Goal: Transaction & Acquisition: Download file/media

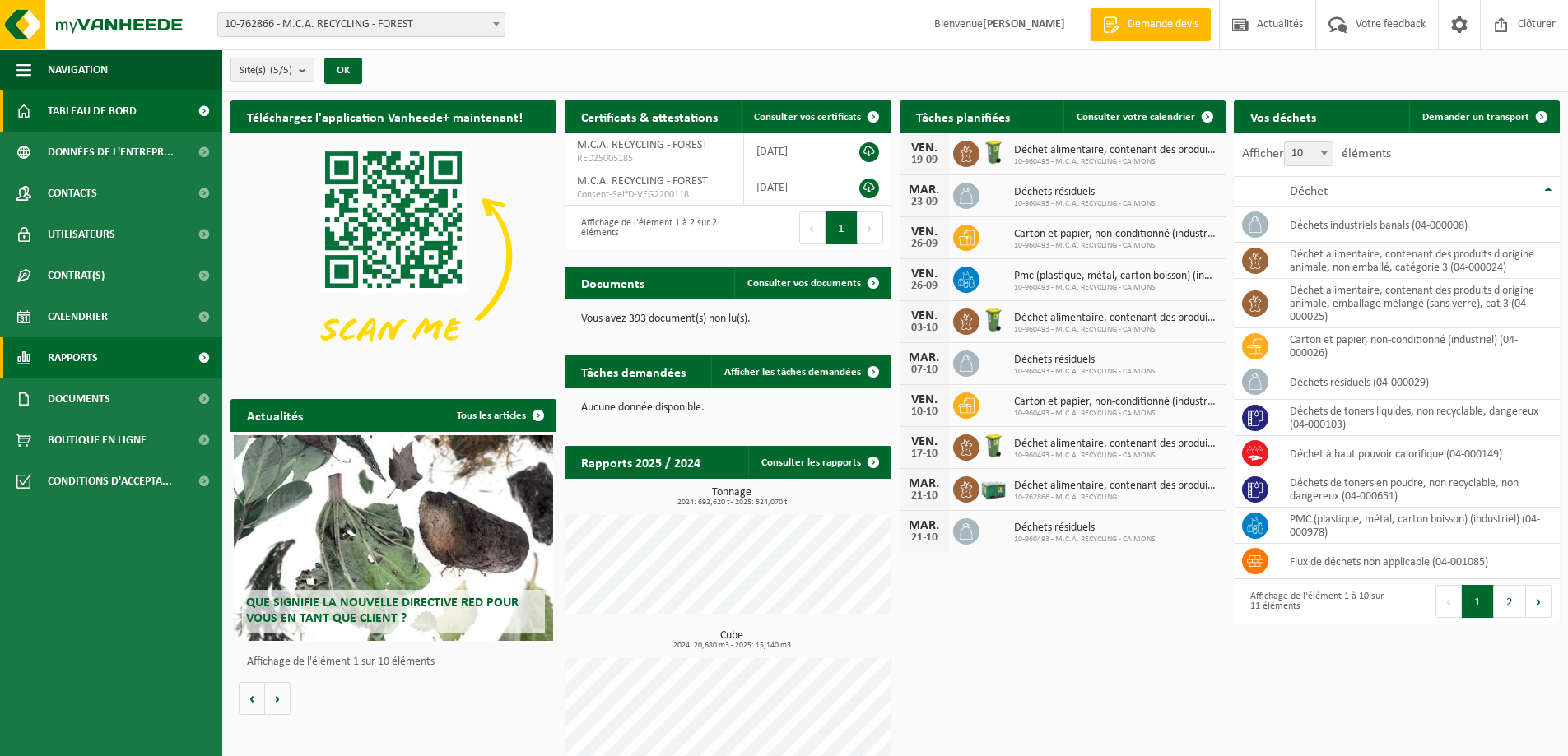
click at [91, 362] on span "Rapports" at bounding box center [73, 358] width 51 height 41
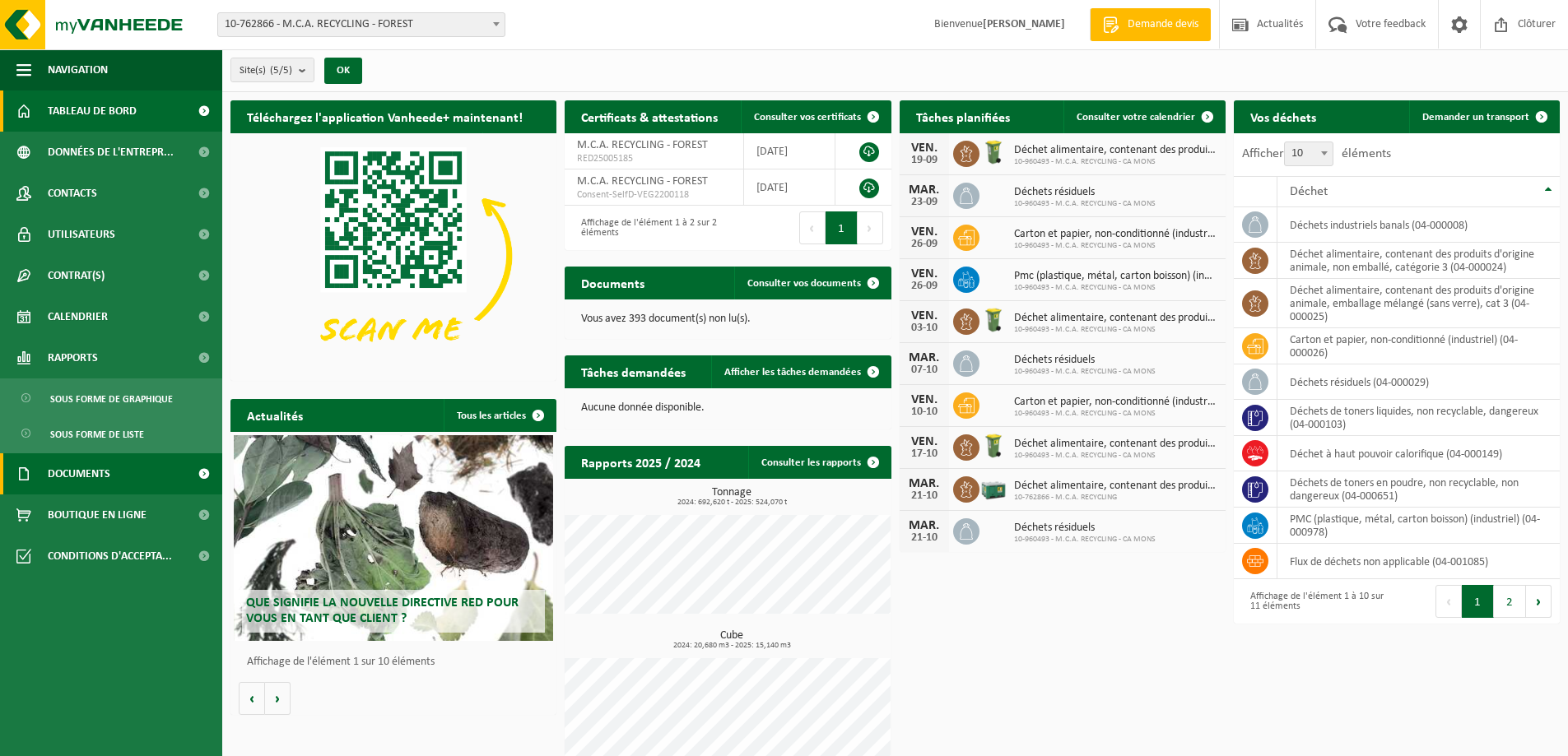
click at [59, 467] on span "Documents" at bounding box center [79, 473] width 62 height 41
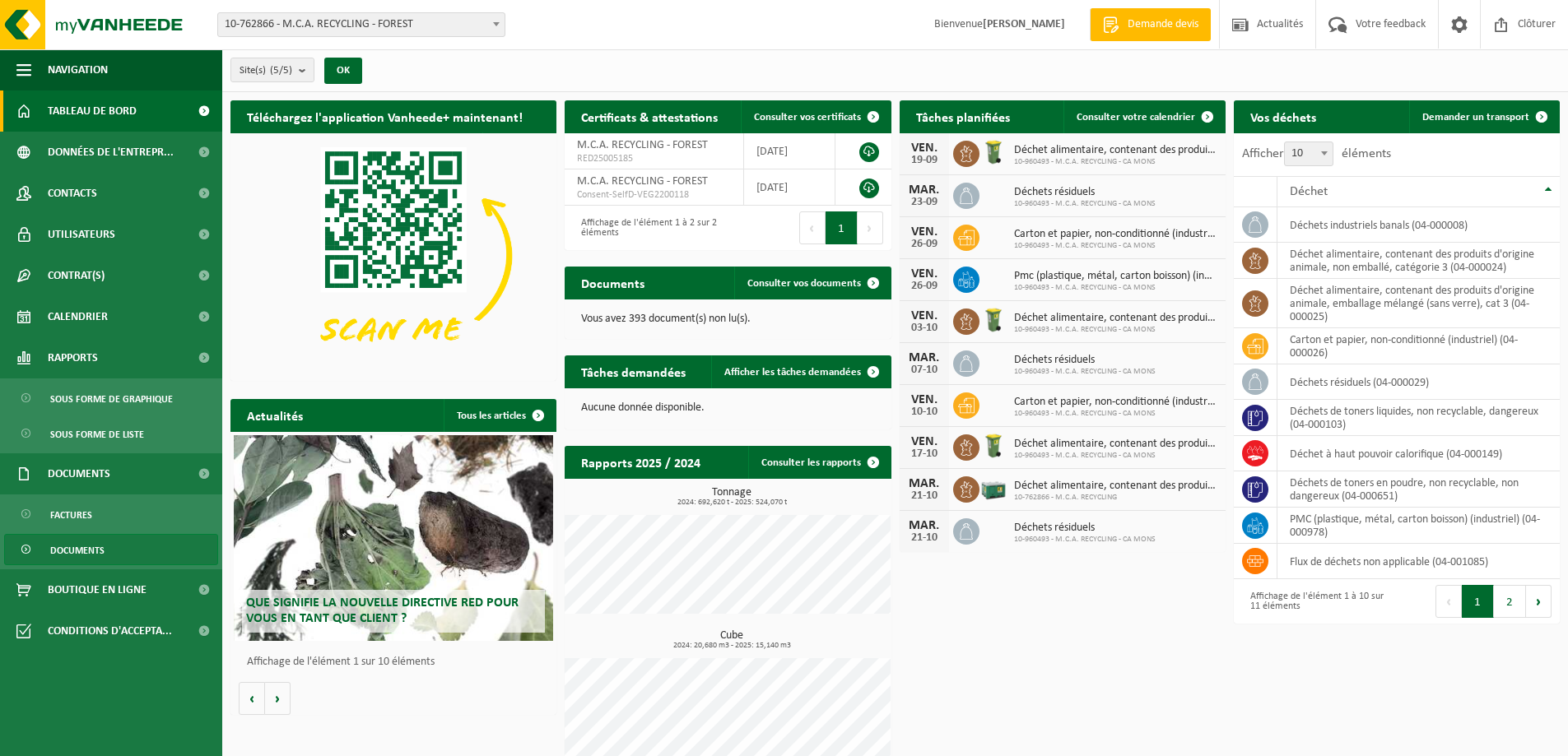
click at [61, 550] on span "Documents" at bounding box center [78, 550] width 54 height 31
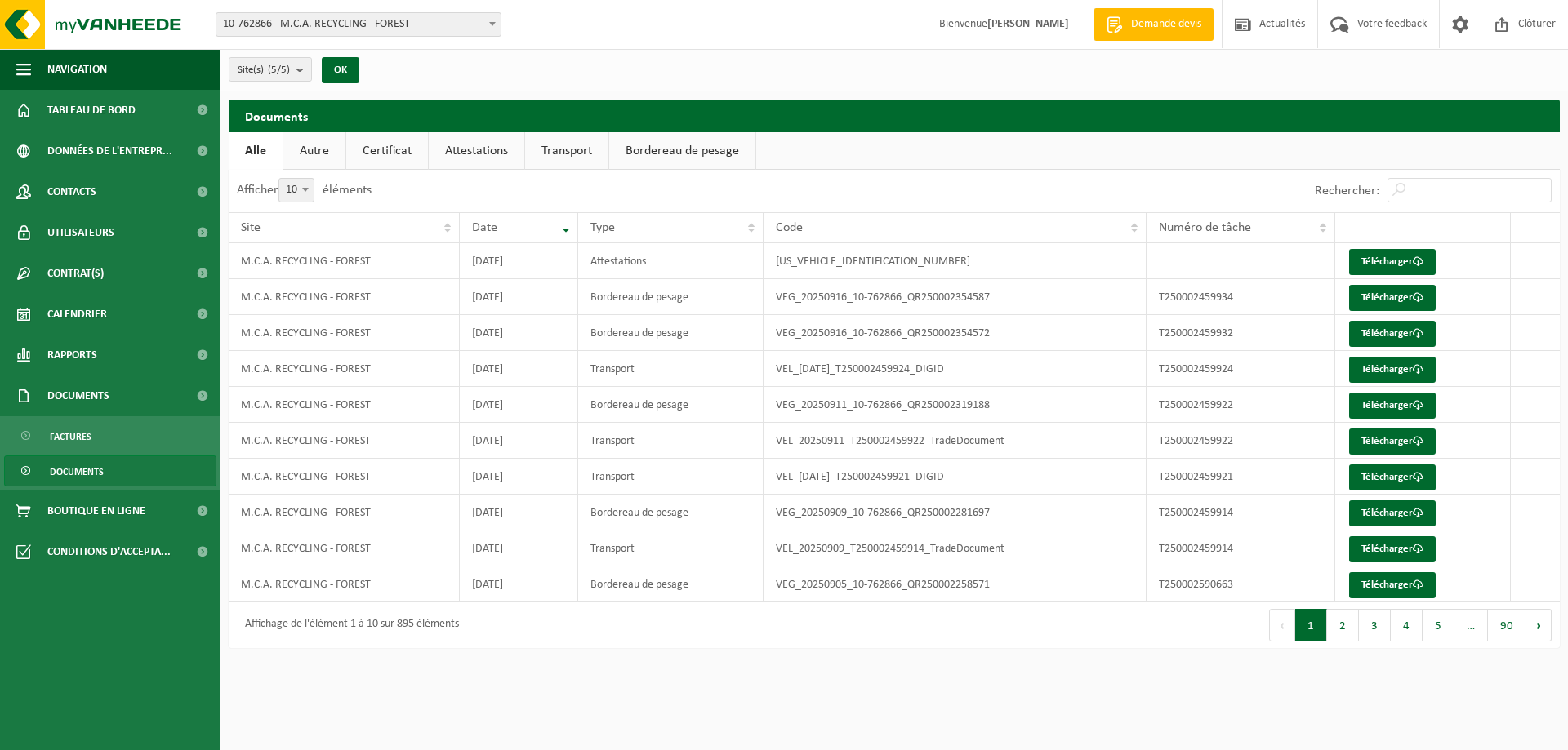
click at [385, 150] on link "Certificat" at bounding box center [387, 150] width 82 height 38
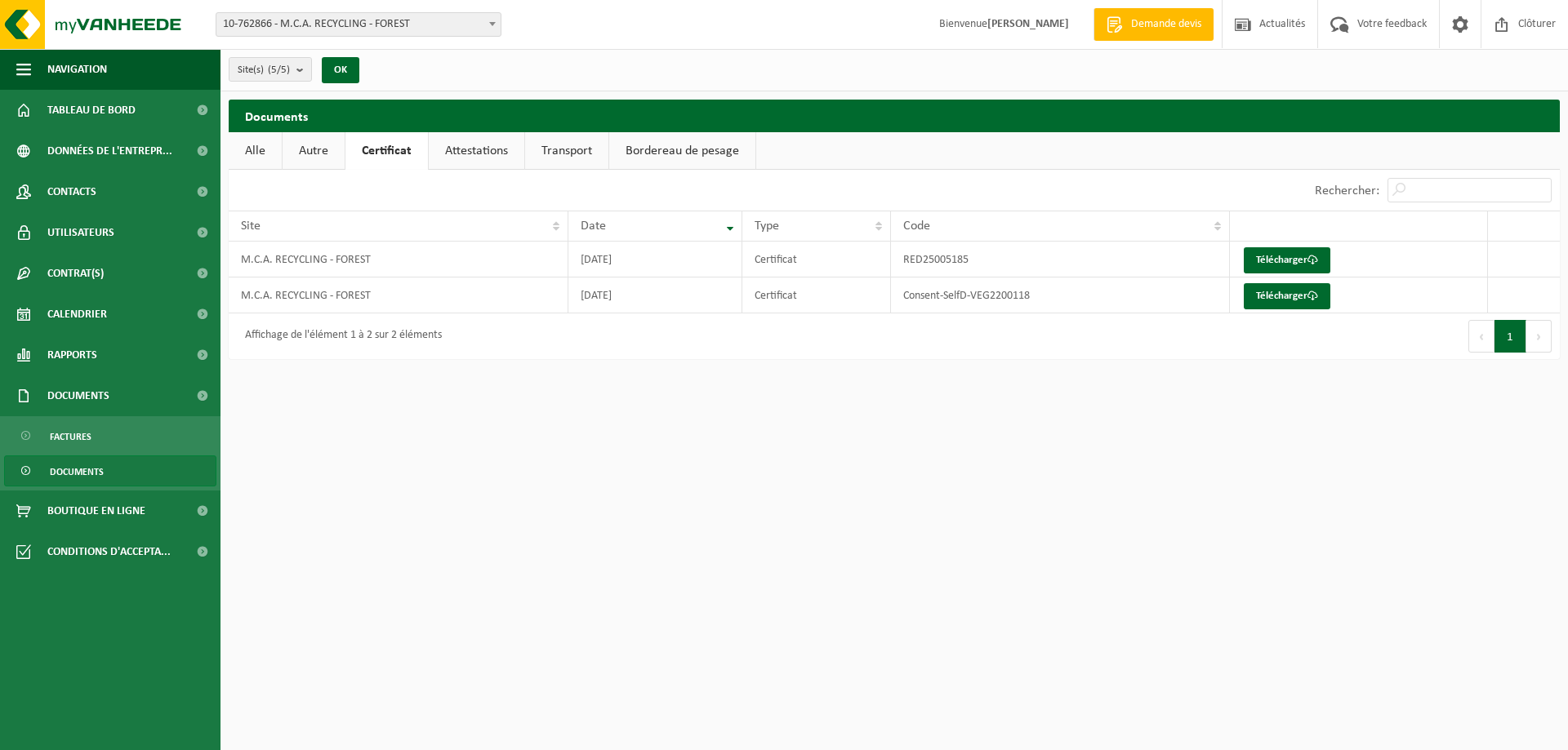
click at [317, 148] on link "Autre" at bounding box center [313, 150] width 62 height 38
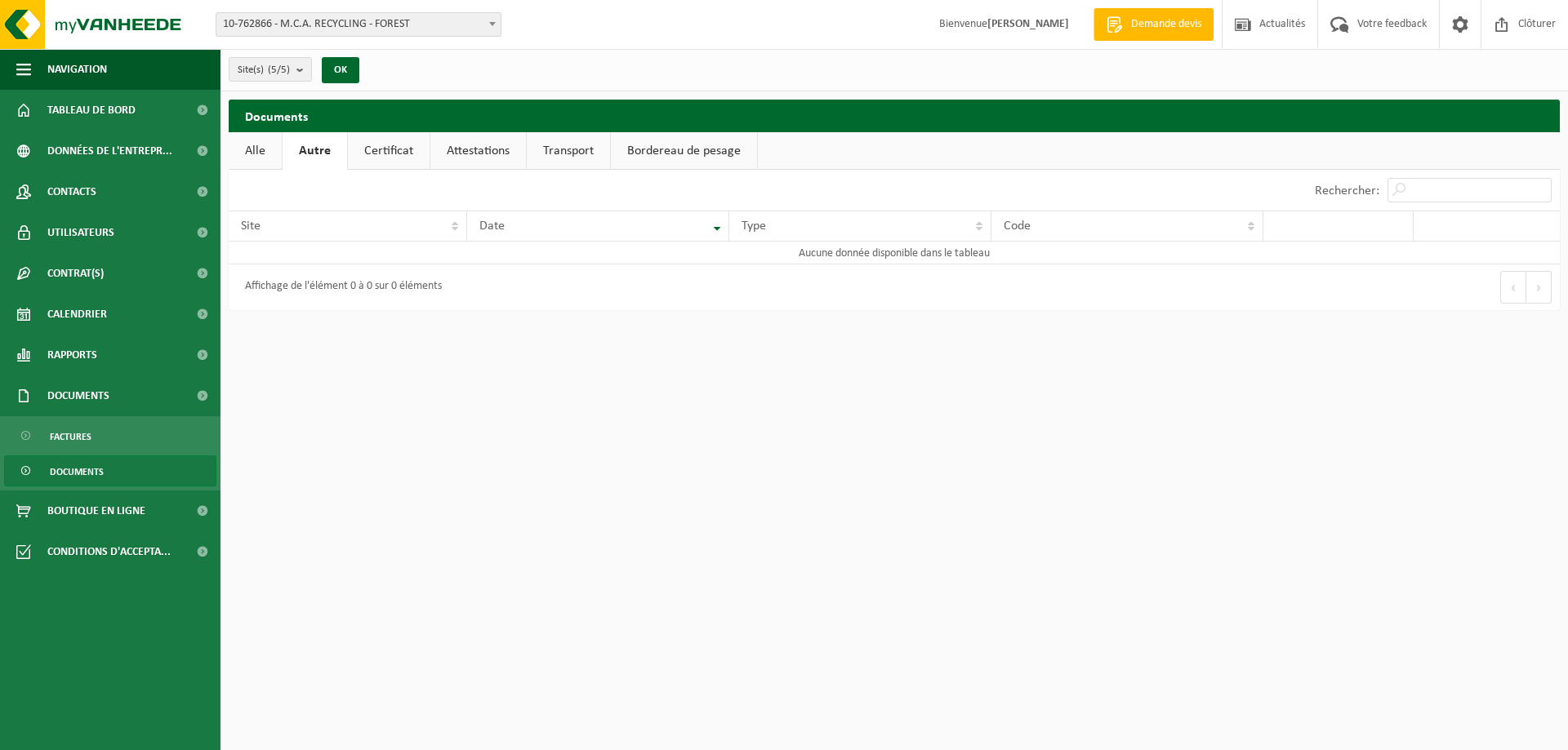
click at [467, 146] on link "Attestations" at bounding box center [477, 150] width 95 height 38
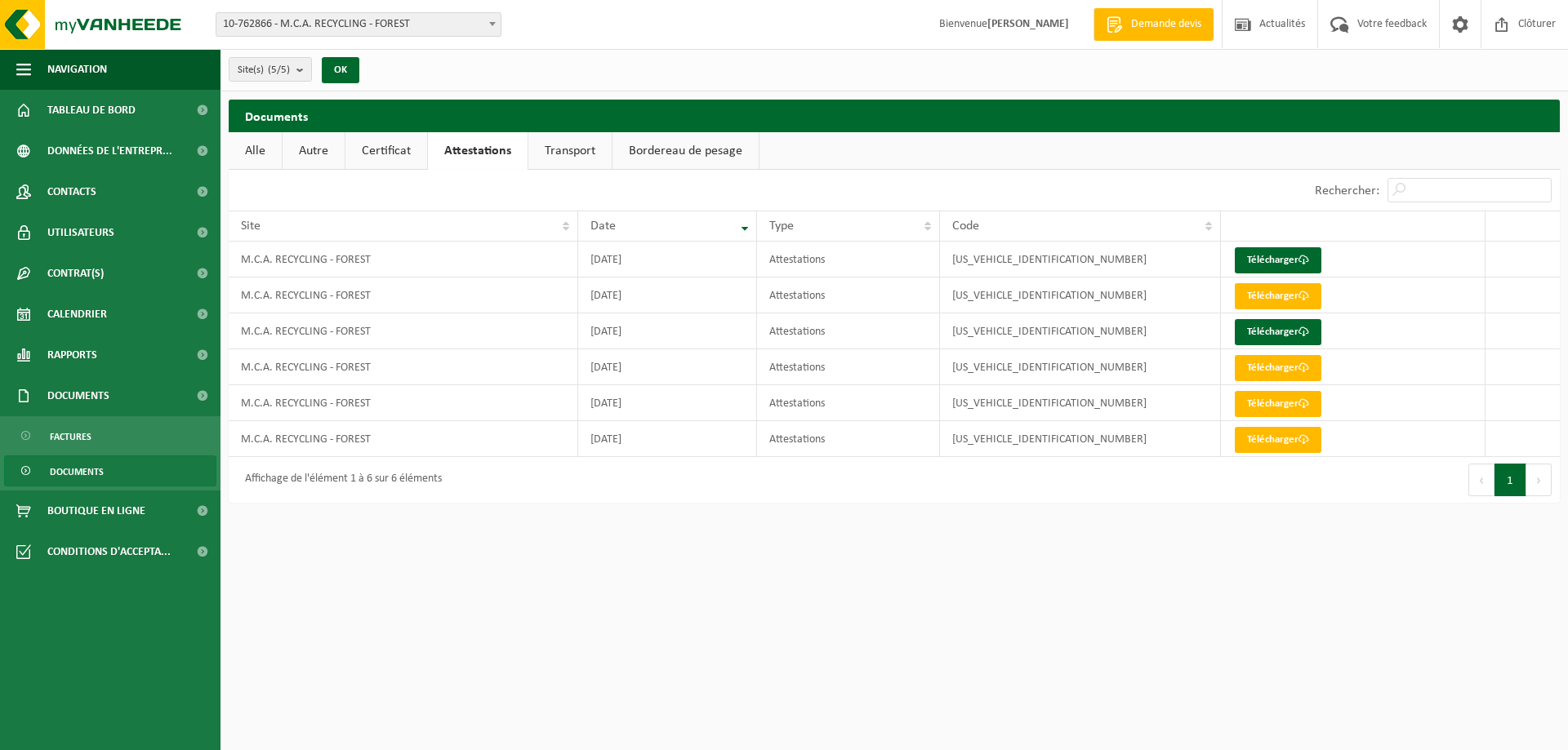
click at [660, 148] on link "Bordereau de pesage" at bounding box center [686, 150] width 147 height 38
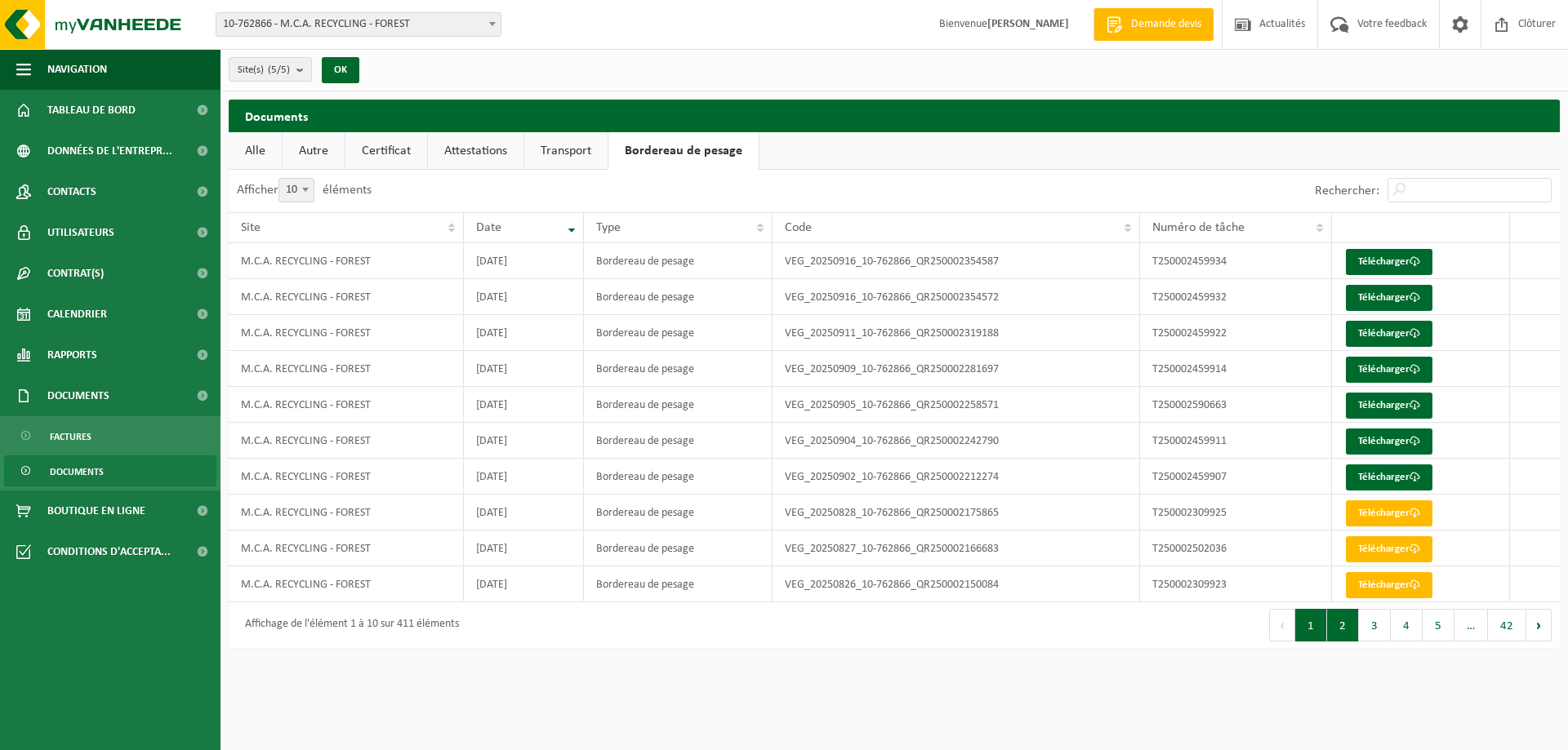
click at [1343, 630] on button "2" at bounding box center [1342, 626] width 32 height 33
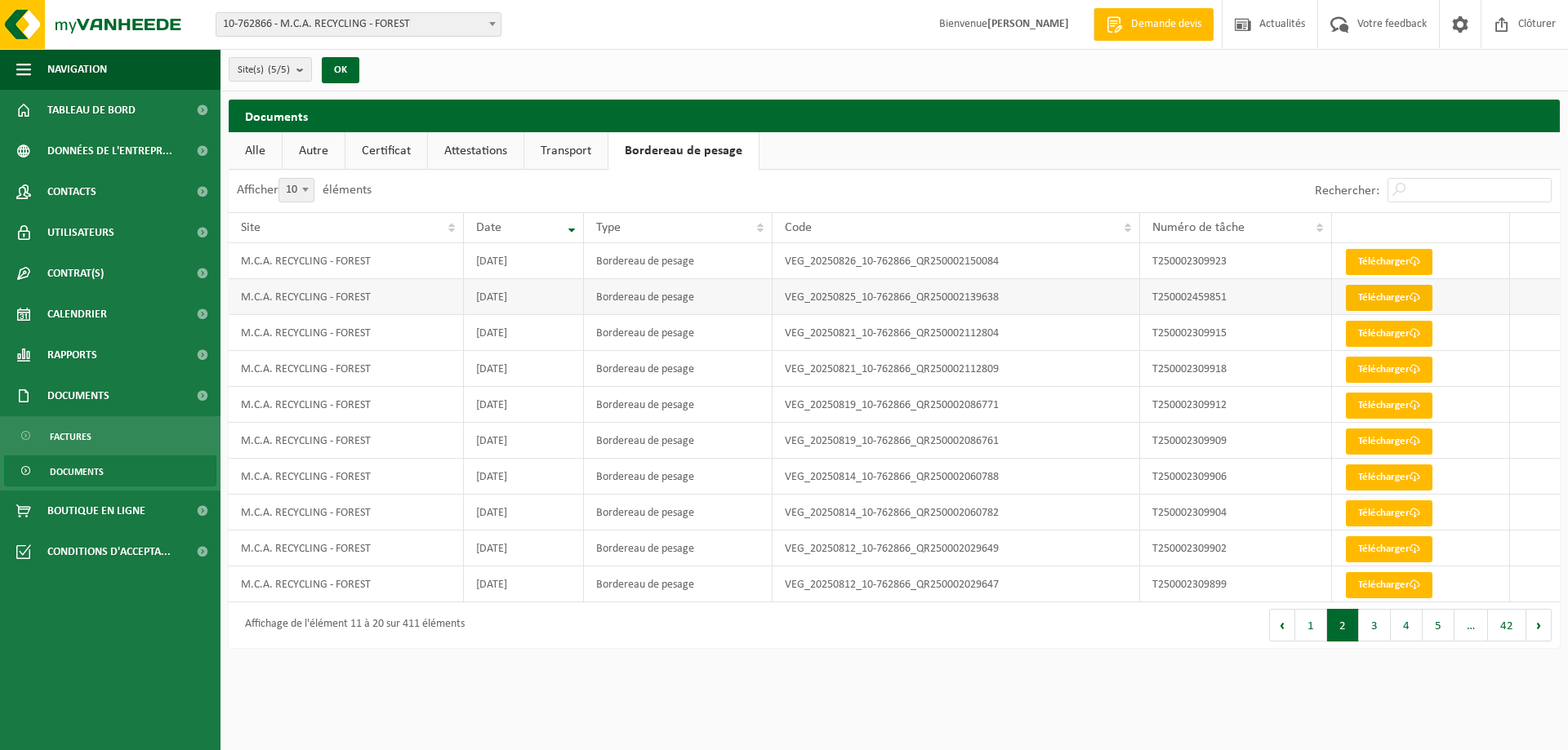
click at [1397, 300] on link "Télécharger" at bounding box center [1389, 297] width 87 height 26
click at [266, 157] on link "Alle" at bounding box center [255, 150] width 53 height 38
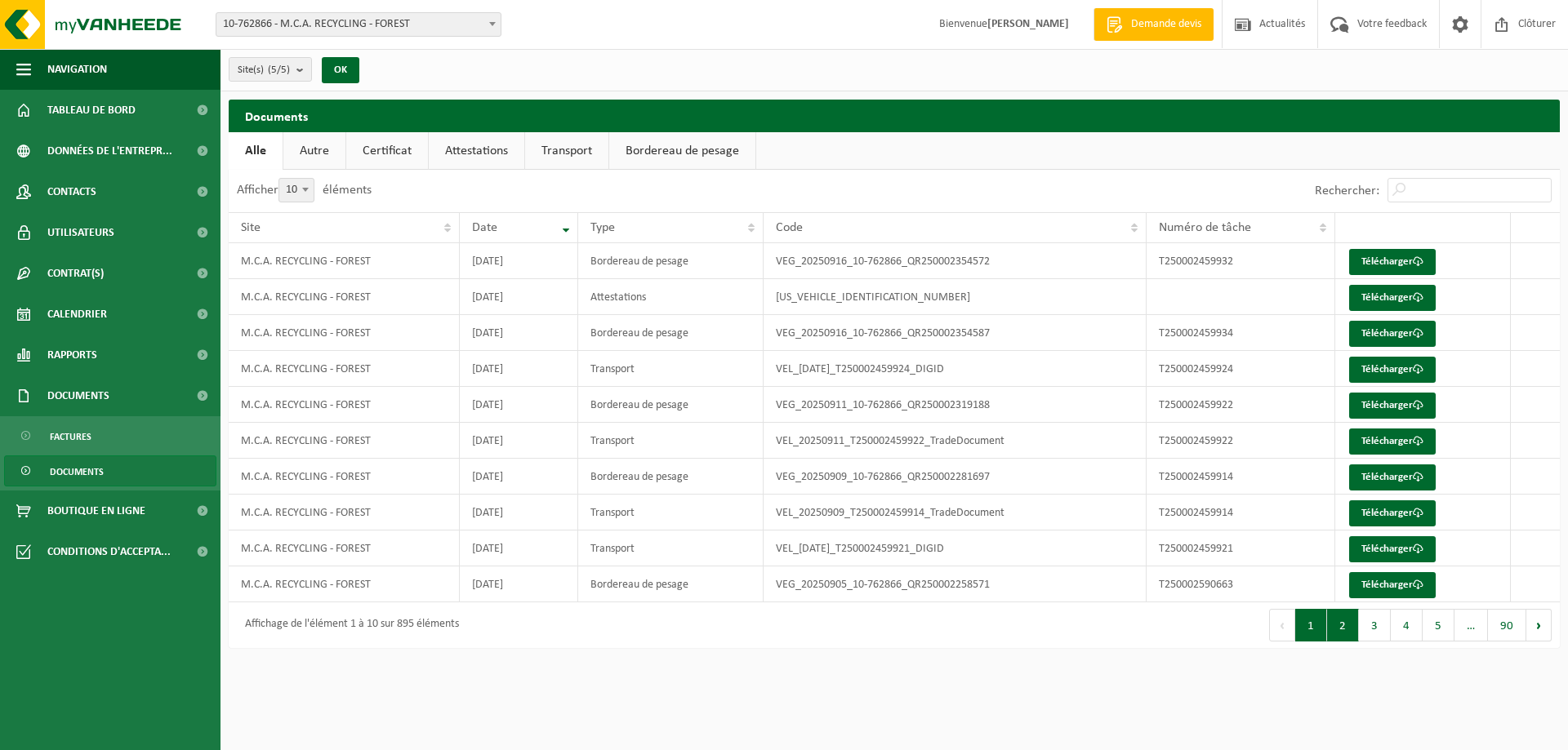
click at [1345, 629] on button "2" at bounding box center [1342, 626] width 32 height 33
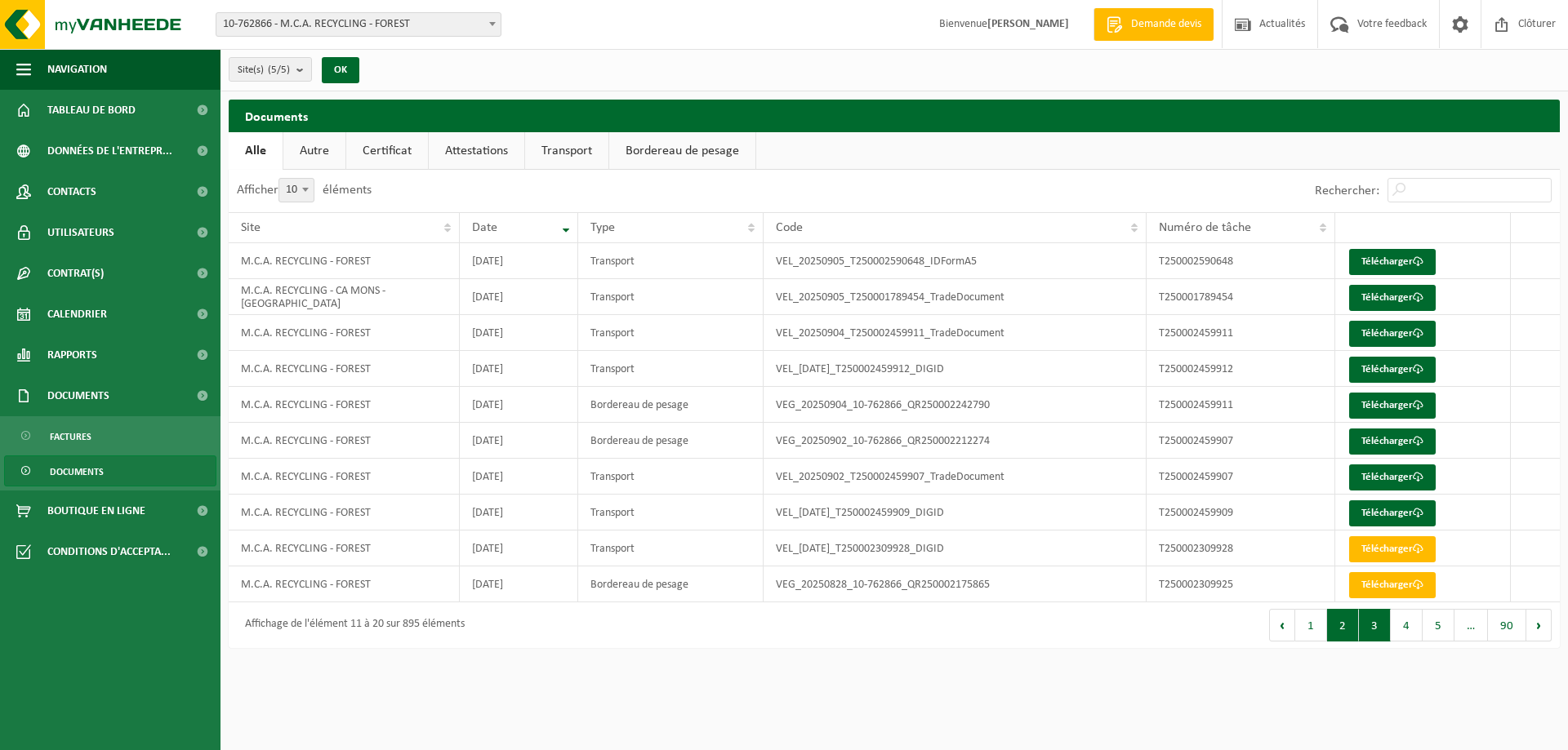
click at [1379, 629] on button "3" at bounding box center [1374, 626] width 32 height 33
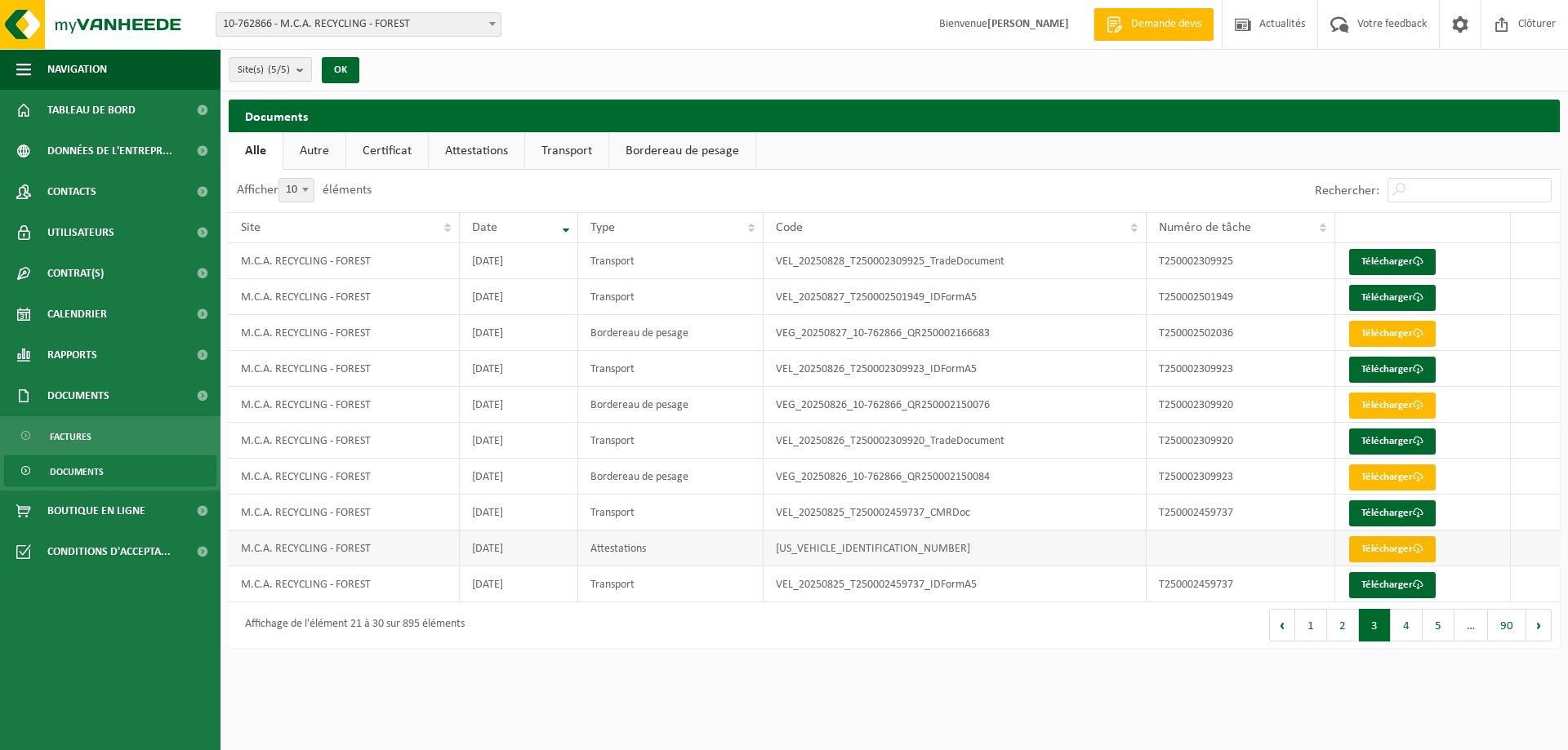
click at [1374, 551] on link "Télécharger" at bounding box center [1392, 549] width 87 height 26
click at [1403, 587] on link "Télécharger" at bounding box center [1392, 584] width 87 height 26
click at [1371, 544] on link "Télécharger" at bounding box center [1392, 549] width 87 height 26
click at [464, 150] on link "Attestations" at bounding box center [475, 150] width 95 height 38
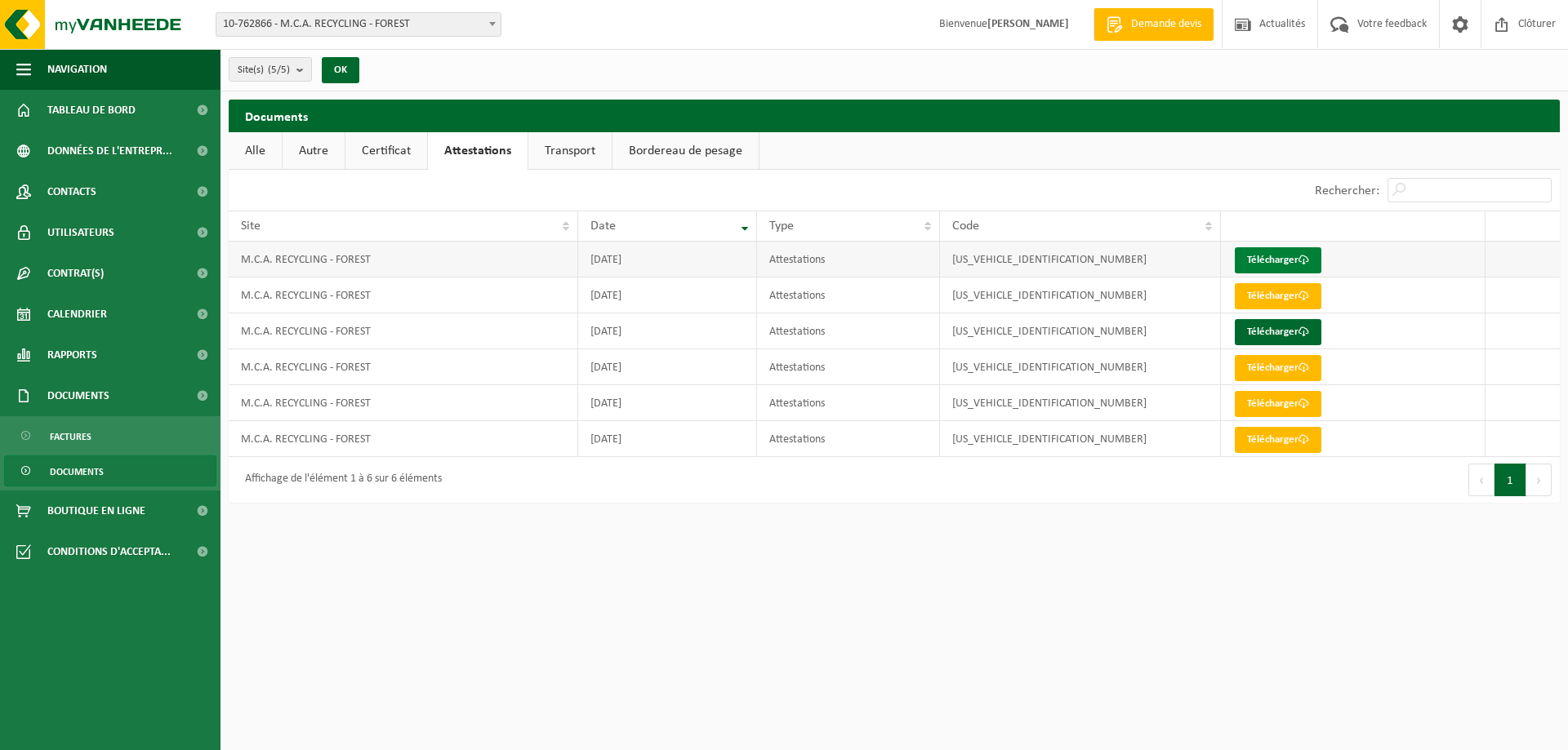
click at [1277, 255] on link "Télécharger" at bounding box center [1278, 260] width 87 height 26
